Goal: Transaction & Acquisition: Purchase product/service

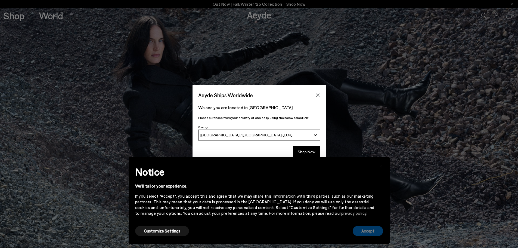
click at [367, 230] on button "Accept" at bounding box center [368, 231] width 30 height 10
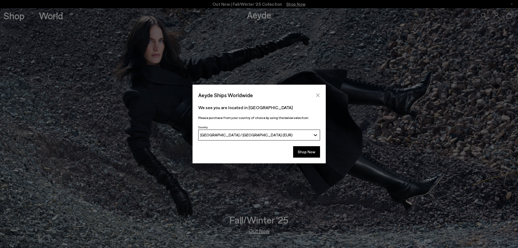
click at [320, 97] on button "Close" at bounding box center [318, 95] width 8 height 8
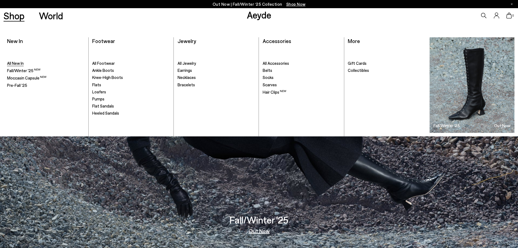
click at [19, 64] on span "All New In" at bounding box center [15, 63] width 17 height 5
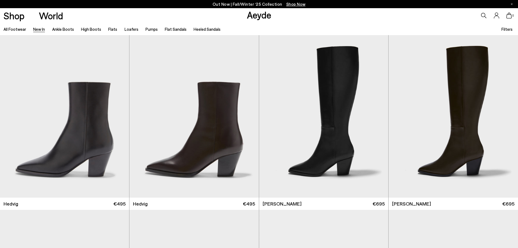
click at [509, 29] on span "Filters" at bounding box center [506, 29] width 11 height 5
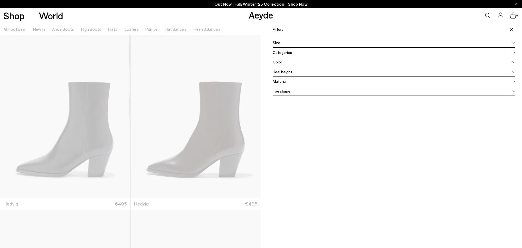
click at [279, 59] on span "Color" at bounding box center [278, 62] width 10 height 6
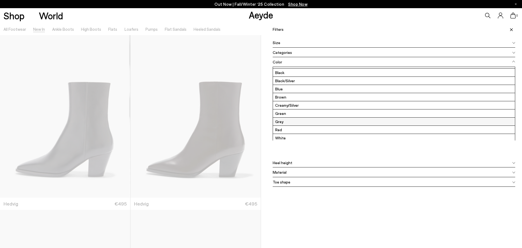
scroll to position [8, 0]
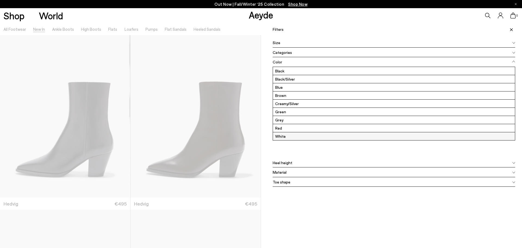
click at [283, 135] on label "White" at bounding box center [394, 136] width 242 height 8
